Goal: Check status: Check status

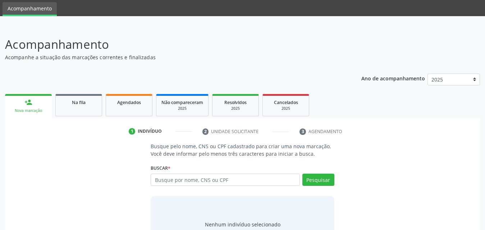
scroll to position [36, 0]
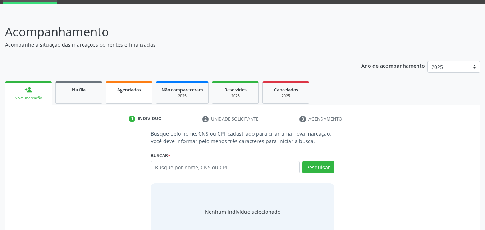
click at [126, 94] on link "Agendados" at bounding box center [129, 93] width 47 height 22
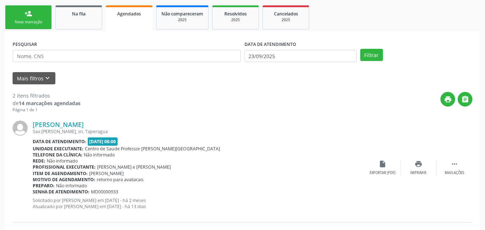
scroll to position [83, 0]
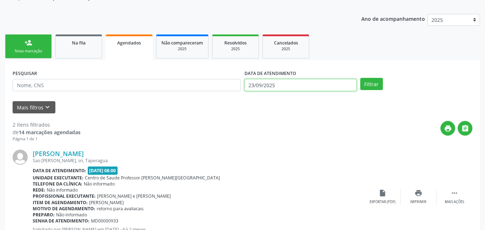
click at [309, 84] on input "23/09/2025" at bounding box center [301, 85] width 112 height 12
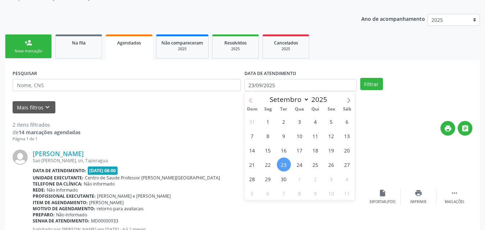
click at [252, 98] on icon at bounding box center [250, 100] width 5 height 5
select select "7"
click at [328, 122] on span "1" at bounding box center [331, 122] width 14 height 14
type input "[DATE]"
click at [348, 100] on icon at bounding box center [348, 100] width 5 height 5
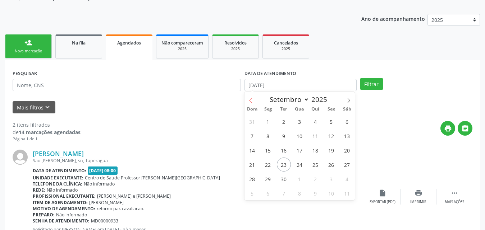
click at [250, 97] on span at bounding box center [251, 98] width 12 height 12
click at [348, 100] on icon at bounding box center [348, 100] width 5 height 5
select select "8"
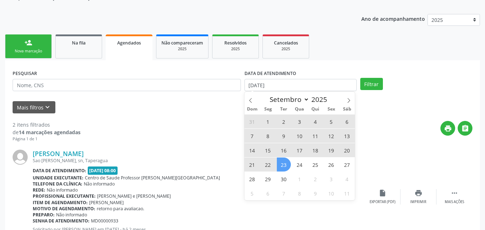
click at [278, 164] on span "23" at bounding box center [284, 165] width 14 height 14
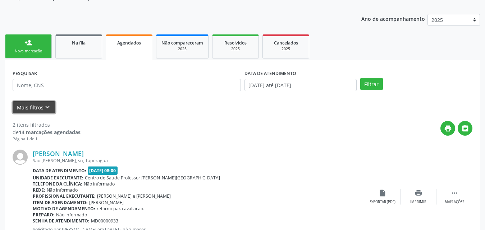
click at [44, 107] on icon "keyboard_arrow_down" at bounding box center [48, 108] width 8 height 8
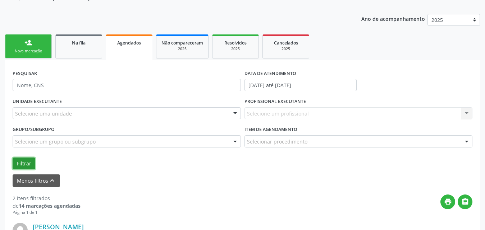
click at [28, 161] on button "Filtrar" at bounding box center [24, 164] width 23 height 12
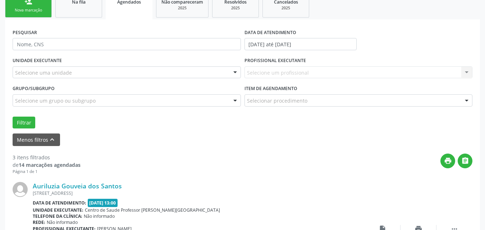
scroll to position [58, 0]
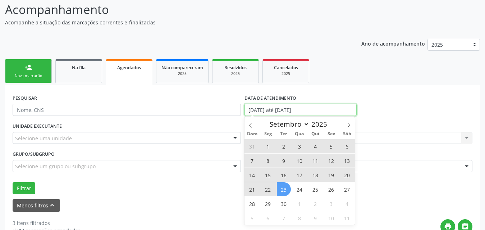
click at [334, 109] on input "[DATE] até [DATE]" at bounding box center [301, 110] width 112 height 12
click at [254, 148] on span "31" at bounding box center [252, 147] width 14 height 14
type input "[DATE]"
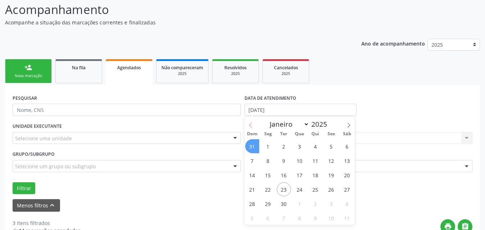
click at [248, 126] on icon at bounding box center [250, 125] width 5 height 5
select select "7"
click at [249, 218] on span "31" at bounding box center [252, 218] width 14 height 14
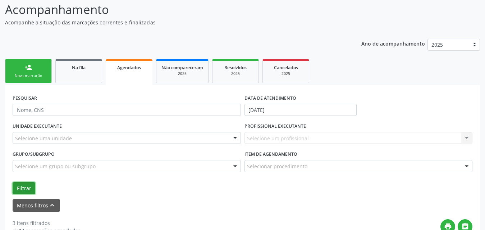
click at [18, 188] on button "Filtrar" at bounding box center [24, 189] width 23 height 12
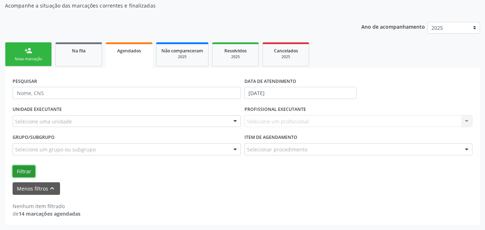
click at [32, 170] on button "Filtrar" at bounding box center [24, 172] width 23 height 12
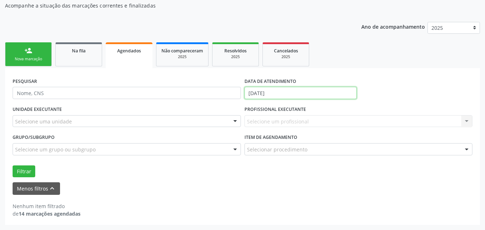
click at [331, 94] on input "[DATE]" at bounding box center [301, 93] width 112 height 12
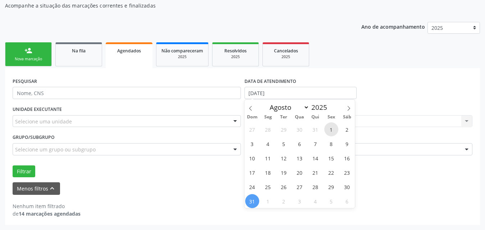
click at [332, 130] on span "1" at bounding box center [331, 130] width 14 height 14
type input "[DATE]"
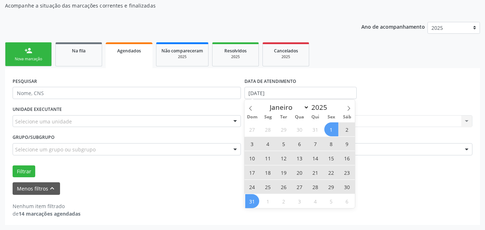
click at [252, 203] on span "31" at bounding box center [252, 202] width 14 height 14
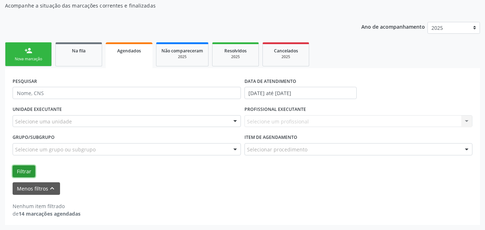
click at [18, 170] on button "Filtrar" at bounding box center [24, 172] width 23 height 12
click at [20, 168] on button "Filtrar" at bounding box center [24, 172] width 23 height 12
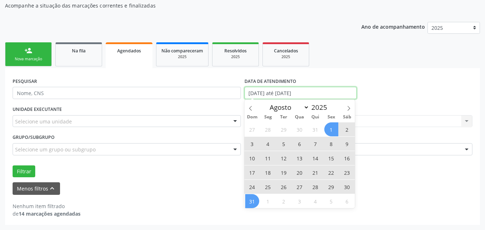
click at [344, 92] on input "[DATE] até [DATE]" at bounding box center [301, 93] width 112 height 12
click at [350, 108] on icon at bounding box center [348, 108] width 5 height 5
select select "8"
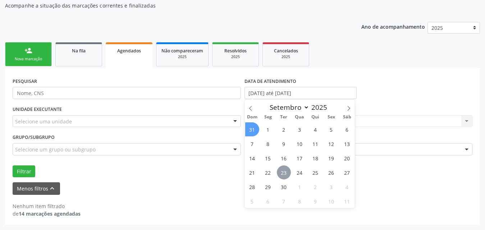
click at [284, 173] on span "23" at bounding box center [284, 173] width 14 height 14
type input "23/09/2025"
click at [26, 173] on button "Filtrar" at bounding box center [24, 172] width 23 height 12
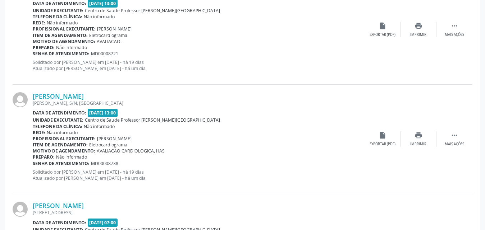
scroll to position [764, 0]
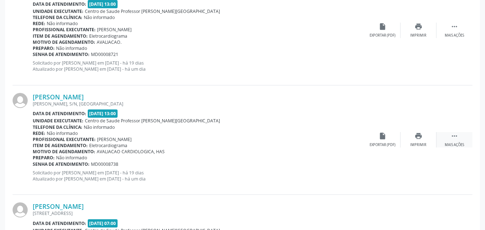
click at [455, 140] on icon "" at bounding box center [455, 136] width 8 height 8
click at [416, 146] on div "Editar" at bounding box center [419, 145] width 12 height 5
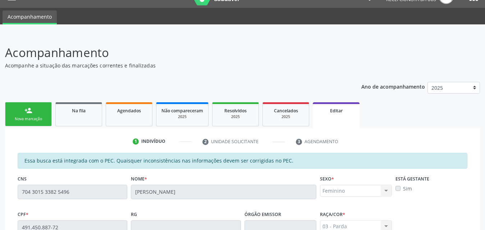
scroll to position [0, 0]
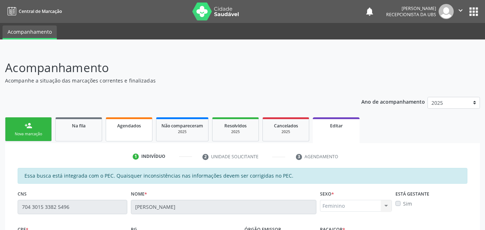
click at [142, 129] on div "Agendados" at bounding box center [129, 126] width 36 height 8
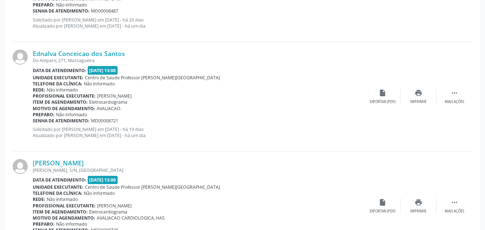
scroll to position [611, 0]
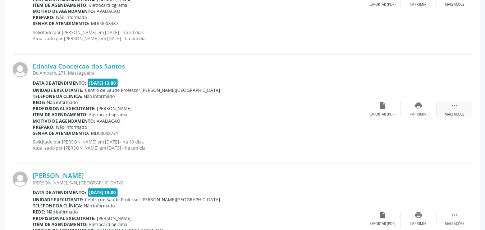
click at [452, 110] on div " Mais ações" at bounding box center [455, 109] width 36 height 15
click at [417, 117] on div "Ednalva Conceicao dos Santos [GEOGRAPHIC_DATA], 271, [GEOGRAPHIC_DATA] Data de …" at bounding box center [243, 110] width 460 height 110
click at [417, 115] on div "Editar" at bounding box center [419, 114] width 12 height 5
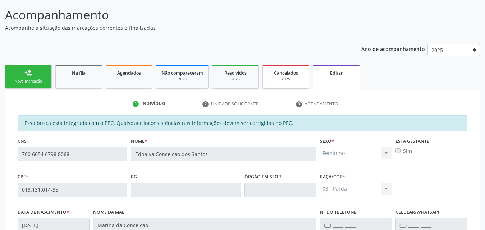
scroll to position [108, 0]
